Goal: Find specific page/section: Find specific page/section

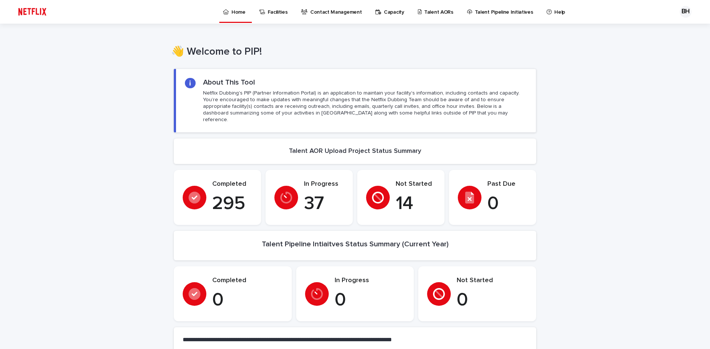
click at [427, 13] on p "Talent AORs" at bounding box center [438, 8] width 29 height 16
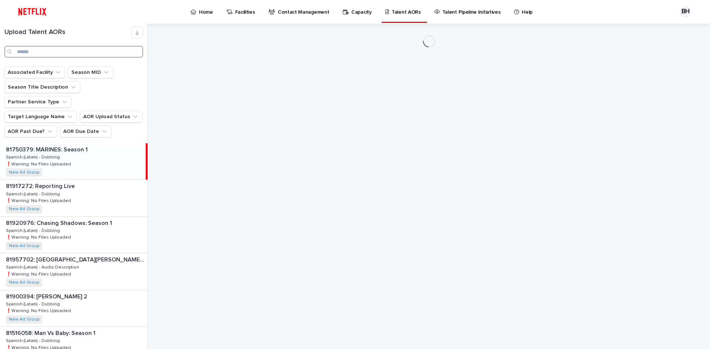
click at [61, 54] on input "Search" at bounding box center [73, 52] width 139 height 12
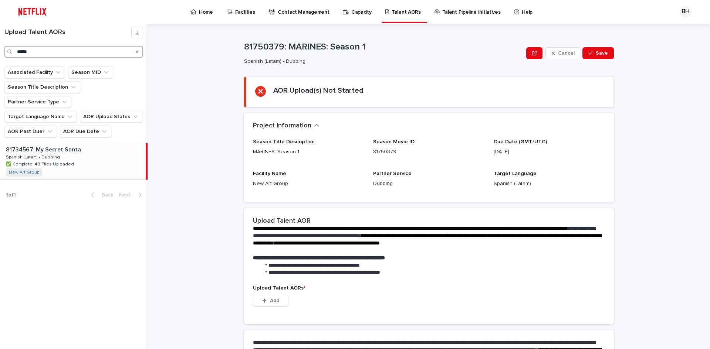
type input "*****"
click at [99, 147] on div "81734567: My Secret Santa 81734567: My Secret Santa Spanish (Latam) - Dubbing S…" at bounding box center [73, 161] width 146 height 36
